Goal: Task Accomplishment & Management: Manage account settings

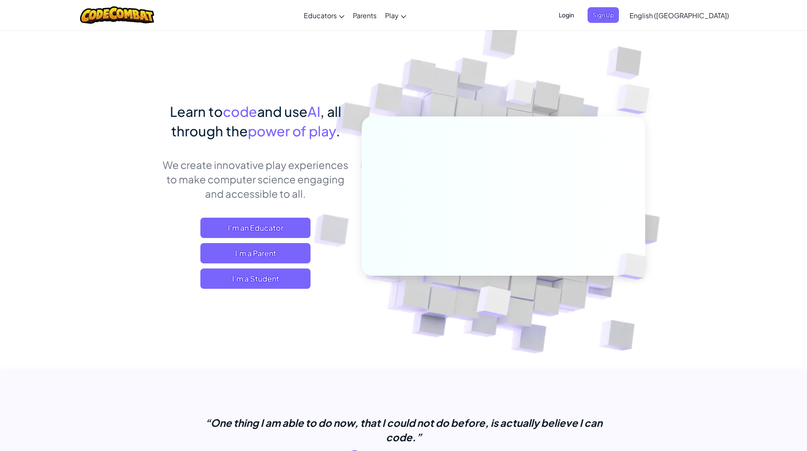
click at [579, 14] on span "Login" at bounding box center [566, 15] width 25 height 16
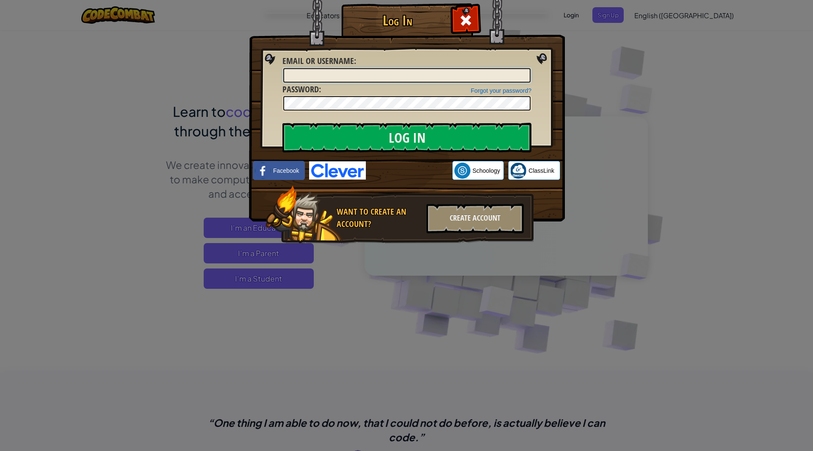
click at [345, 77] on input "Email or Username :" at bounding box center [406, 75] width 247 height 14
type input "[EMAIL_ADDRESS][DOMAIN_NAME]"
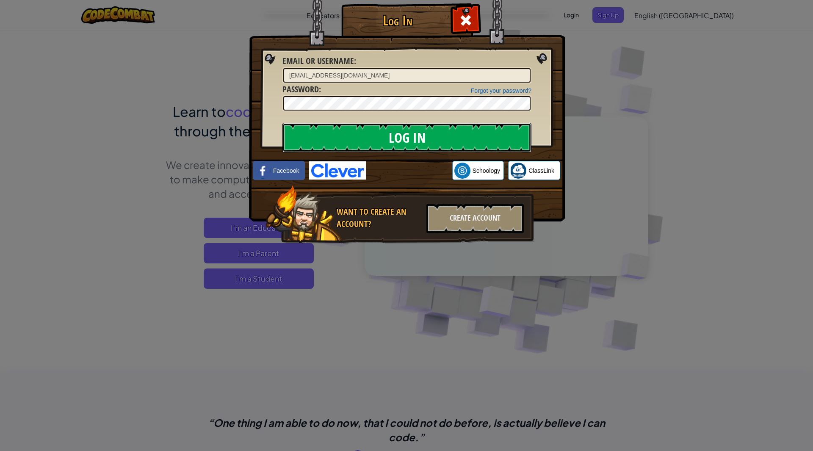
click at [357, 126] on input "Log In" at bounding box center [406, 138] width 249 height 30
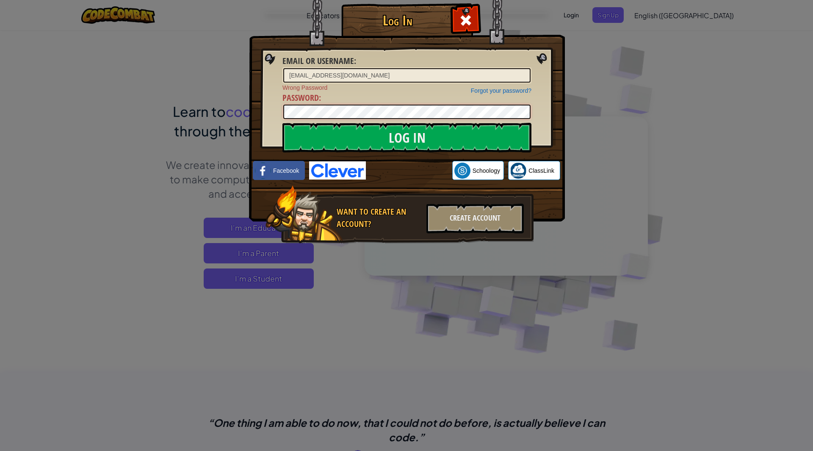
click at [268, 111] on div "Log In Email or Username : [EMAIL_ADDRESS][DOMAIN_NAME] Forgot your password? W…" at bounding box center [407, 136] width 282 height 246
click at [509, 90] on link "Forgot your password?" at bounding box center [501, 90] width 61 height 7
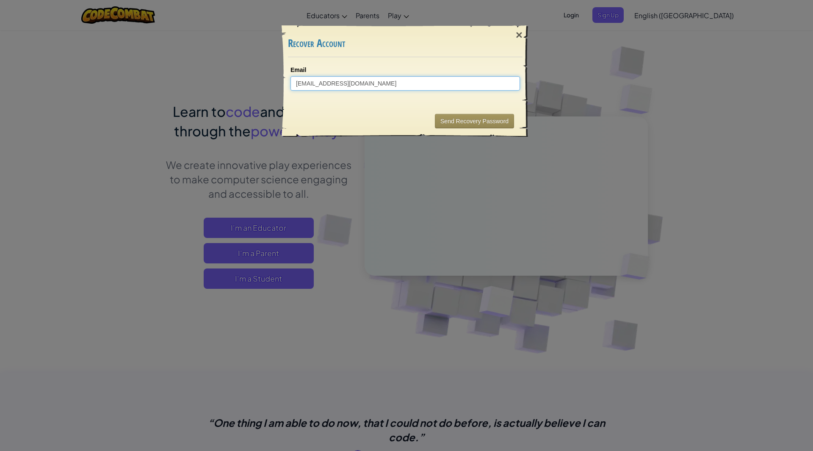
type input "[EMAIL_ADDRESS][DOMAIN_NAME]"
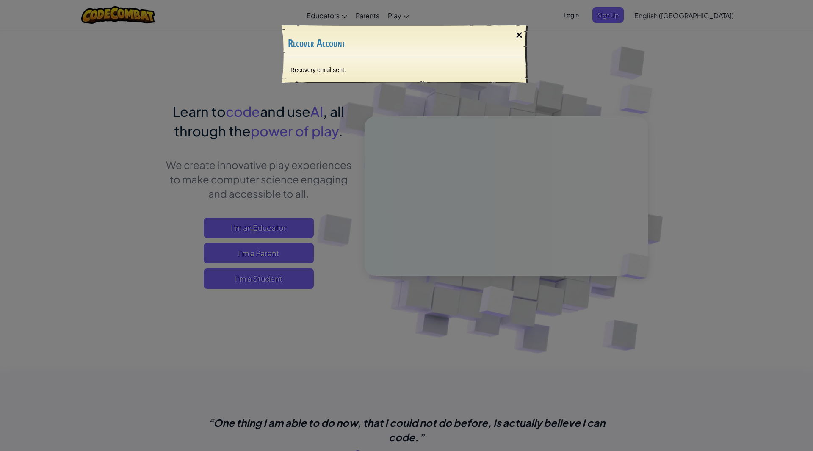
click at [521, 39] on div "×" at bounding box center [519, 35] width 19 height 25
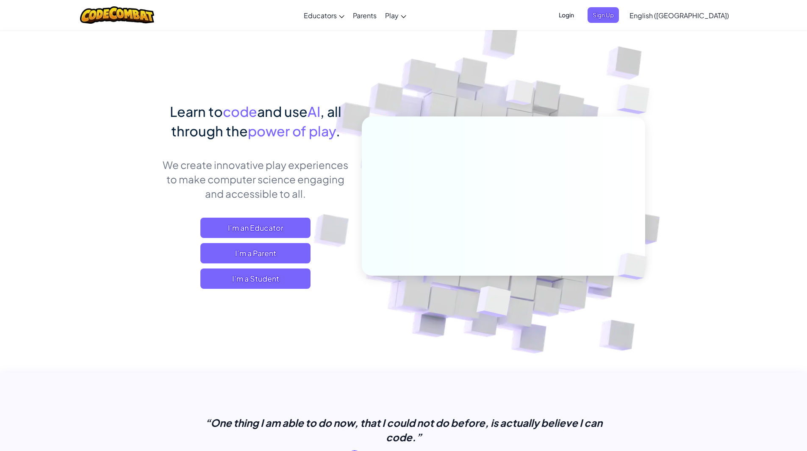
click at [579, 17] on span "Login" at bounding box center [566, 15] width 25 height 16
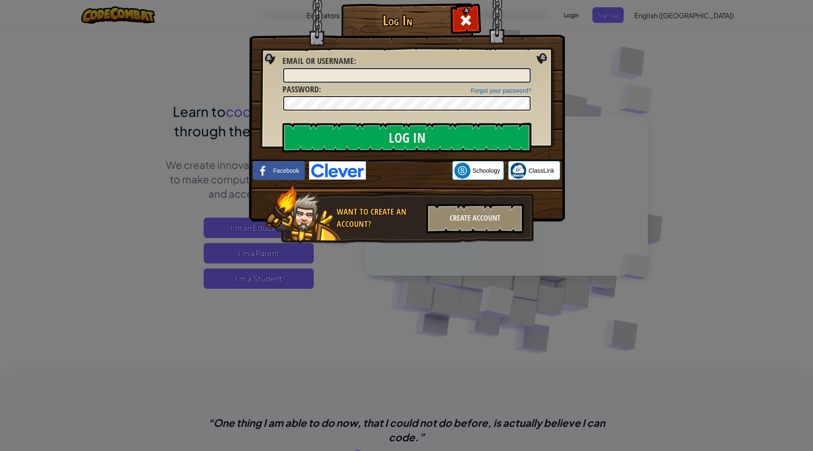
click at [416, 75] on input "Email or Username :" at bounding box center [406, 75] width 247 height 14
type input "[EMAIL_ADDRESS][DOMAIN_NAME]"
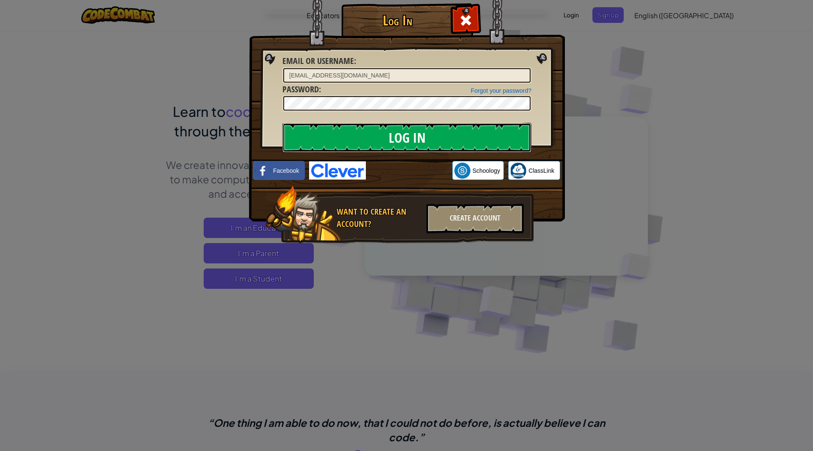
click at [412, 146] on input "Log In" at bounding box center [406, 138] width 249 height 30
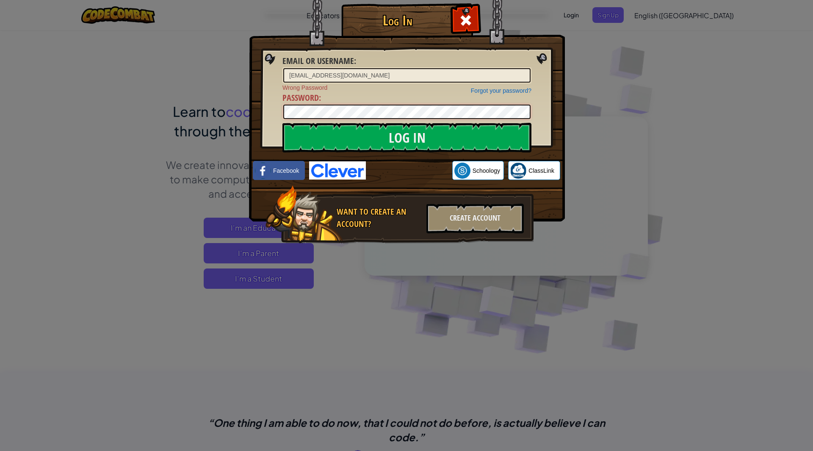
click at [230, 124] on div "Log In Email or Username : [EMAIL_ADDRESS][DOMAIN_NAME] Forgot your password? W…" at bounding box center [406, 225] width 813 height 451
click at [392, 142] on input "Log In" at bounding box center [406, 138] width 249 height 30
